Goal: Information Seeking & Learning: Learn about a topic

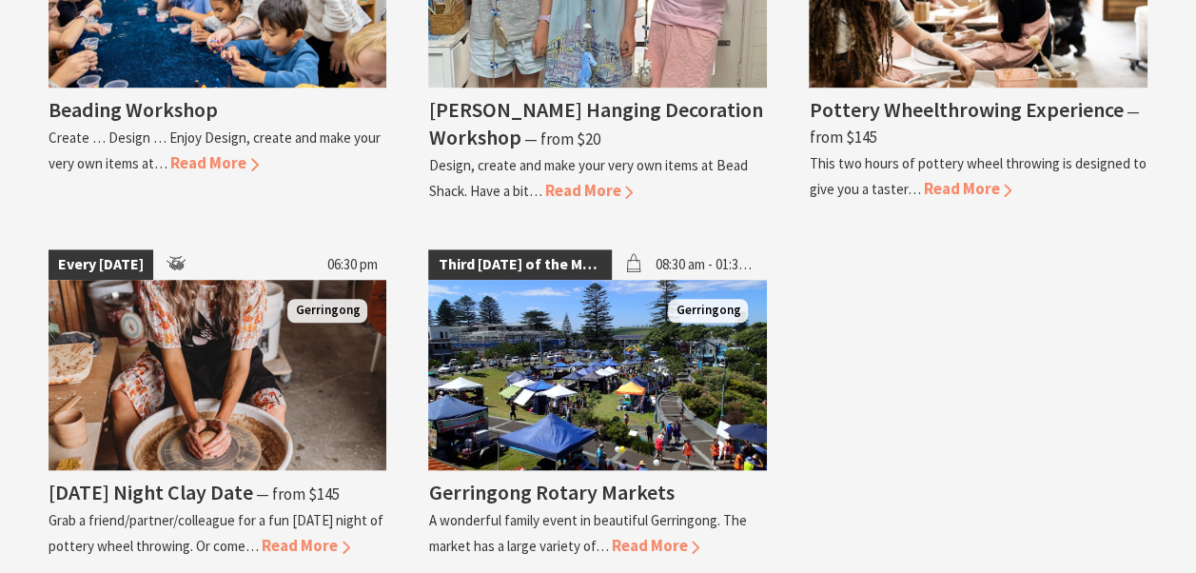
scroll to position [4281, 0]
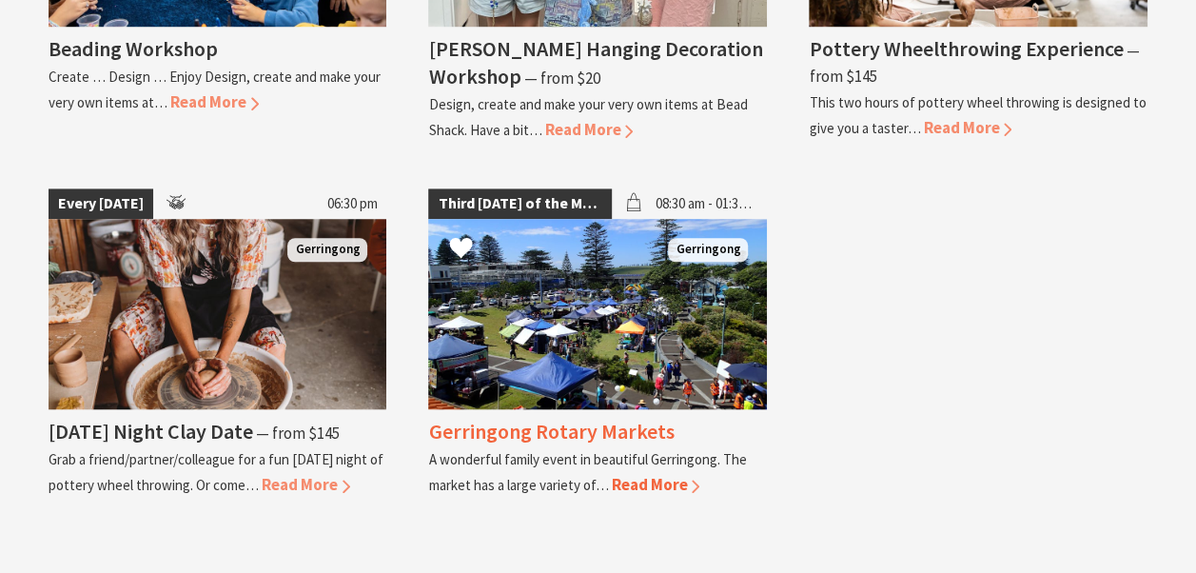
click at [653, 474] on span "Read More" at bounding box center [655, 484] width 88 height 21
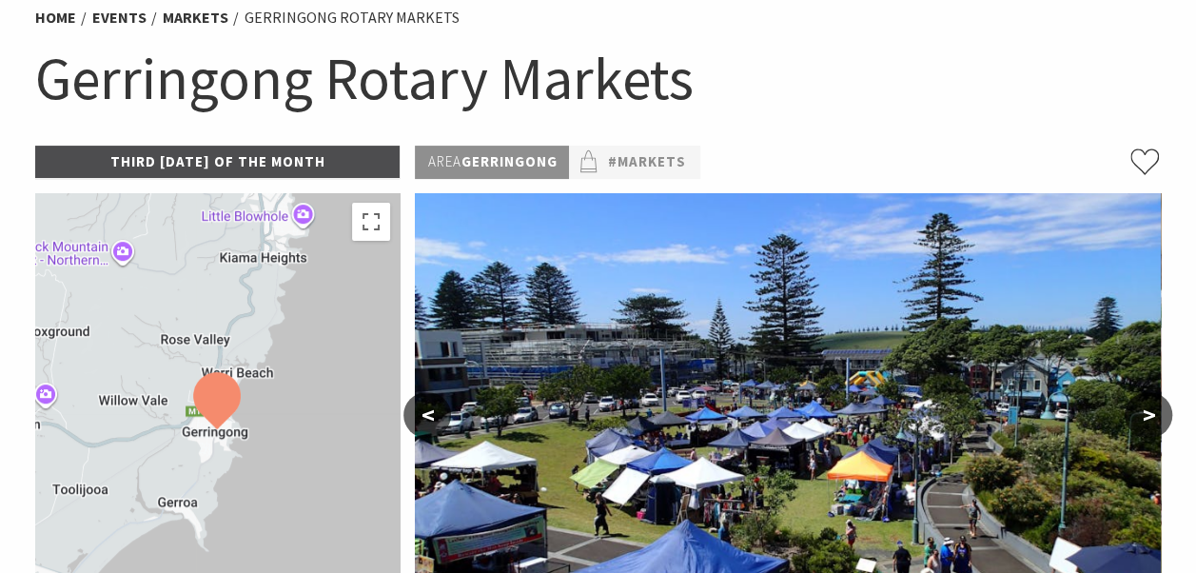
scroll to position [190, 0]
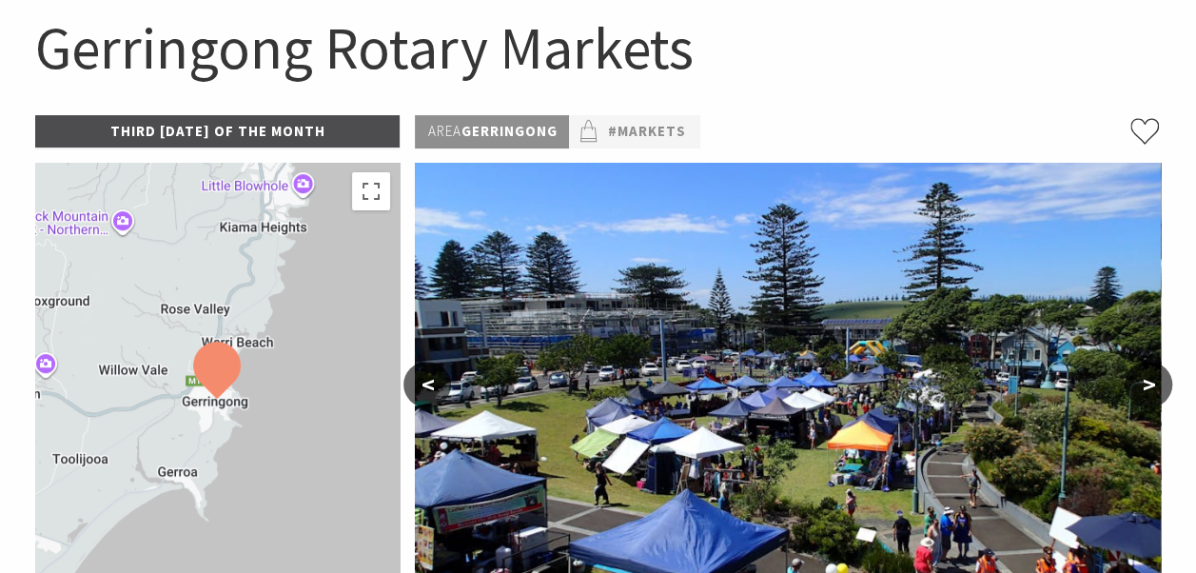
click at [820, 41] on h1 "Gerringong Rotary Markets" at bounding box center [598, 48] width 1126 height 77
